Goal: Information Seeking & Learning: Learn about a topic

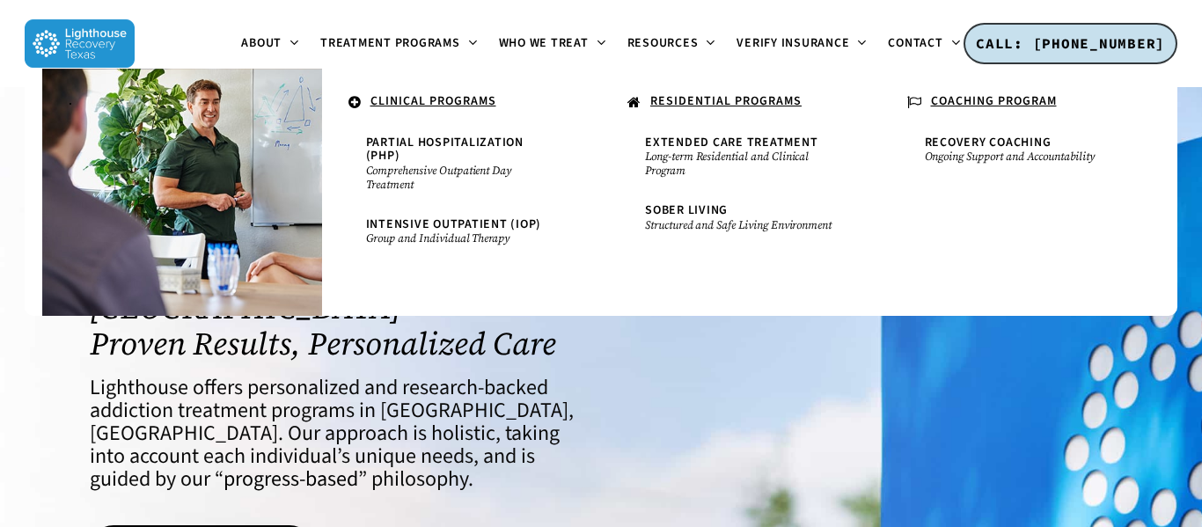
click at [727, 103] on u "RESIDENTIAL PROGRAMS" at bounding box center [726, 101] width 151 height 18
click at [411, 103] on u "CLINICAL PROGRAMS" at bounding box center [434, 101] width 126 height 18
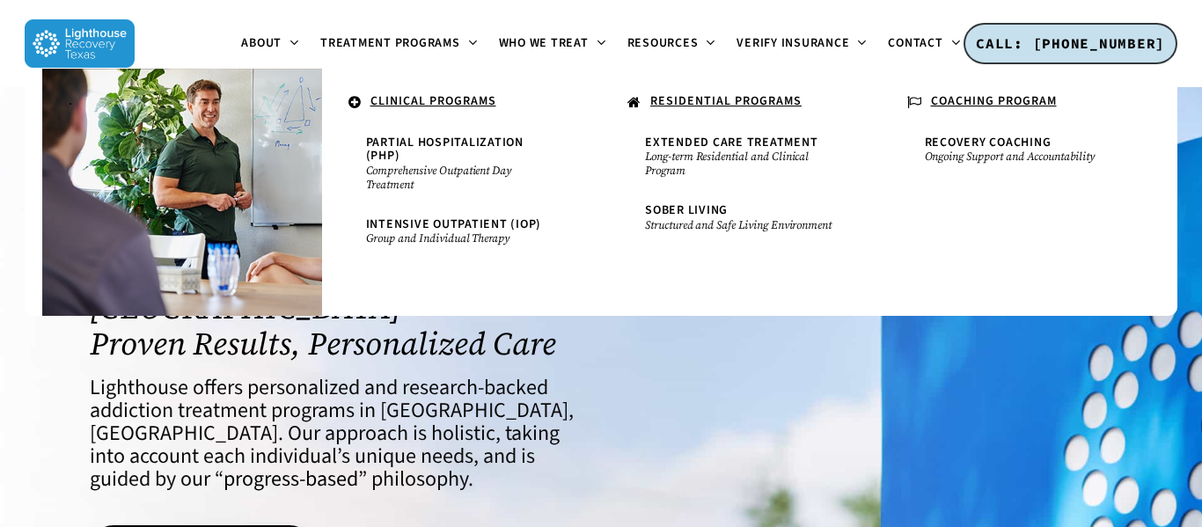
click at [411, 103] on u "CLINICAL PROGRAMS" at bounding box center [434, 101] width 126 height 18
